Goal: Navigation & Orientation: Find specific page/section

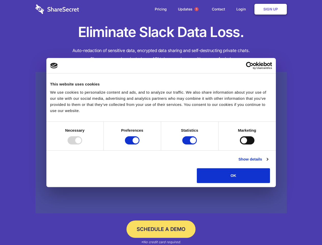
click at [82, 144] on div at bounding box center [75, 140] width 15 height 8
click at [139, 144] on input "Preferences" at bounding box center [132, 140] width 15 height 8
checkbox input "false"
click at [190, 144] on input "Statistics" at bounding box center [189, 140] width 15 height 8
checkbox input "false"
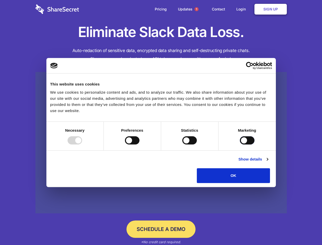
click at [240, 144] on input "Marketing" at bounding box center [247, 140] width 15 height 8
checkbox input "true"
click at [268, 162] on link "Show details" at bounding box center [253, 159] width 30 height 6
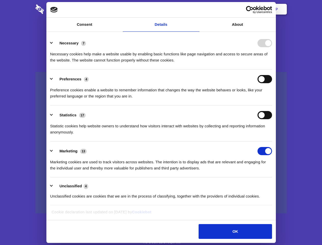
click at [272, 69] on li "Necessary 7 Necessary cookies help make a website usable by enabling basic func…" at bounding box center [161, 51] width 222 height 36
click at [196, 9] on span "1" at bounding box center [197, 9] width 4 height 4
